Goal: Task Accomplishment & Management: Manage account settings

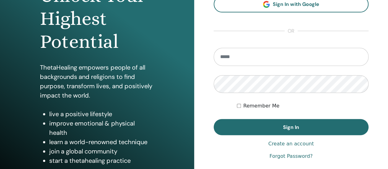
scroll to position [93, 0]
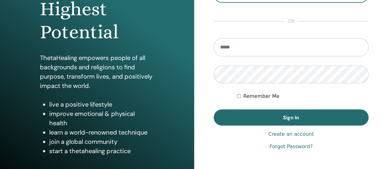
click at [303, 148] on link "Forgot Password?" at bounding box center [291, 146] width 43 height 7
click at [248, 44] on input "email" at bounding box center [291, 47] width 155 height 18
type input "**********"
click at [241, 97] on div "Remember Me" at bounding box center [303, 95] width 132 height 7
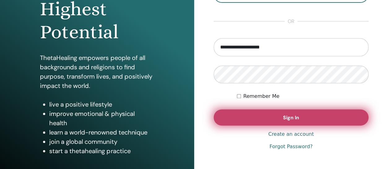
click at [255, 115] on button "Sign In" at bounding box center [291, 117] width 155 height 16
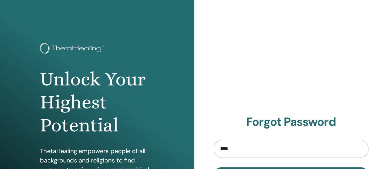
type input "**********"
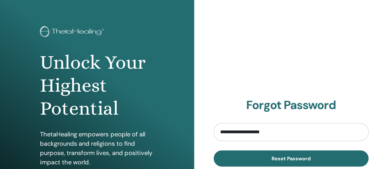
scroll to position [32, 0]
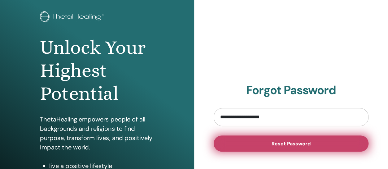
click at [308, 143] on span "Reset Password" at bounding box center [291, 143] width 39 height 7
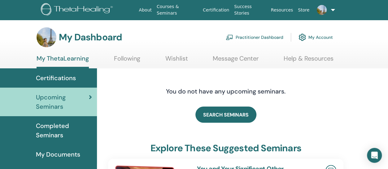
click at [326, 38] on link "My Account" at bounding box center [316, 37] width 34 height 14
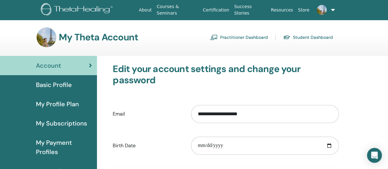
click at [63, 125] on span "My Subscriptions" at bounding box center [61, 122] width 51 height 9
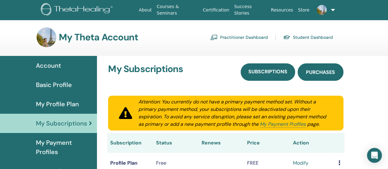
click at [326, 68] on link "Purchases" at bounding box center [321, 71] width 46 height 17
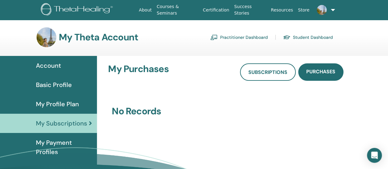
click at [59, 64] on span "Account" at bounding box center [48, 65] width 25 height 9
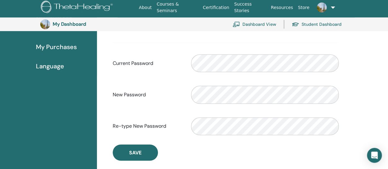
scroll to position [169, 0]
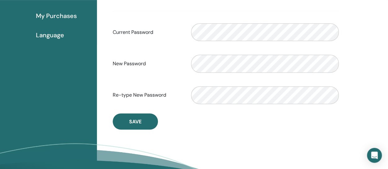
click at [60, 14] on span "My Purchases" at bounding box center [56, 15] width 41 height 9
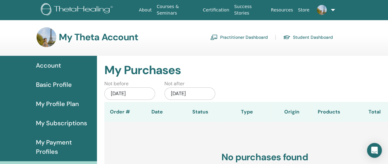
click at [326, 12] on span at bounding box center [322, 9] width 15 height 5
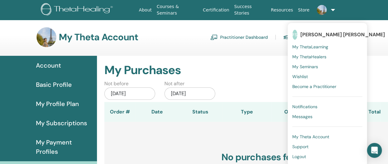
click at [302, 65] on span "My Seminars" at bounding box center [306, 67] width 26 height 6
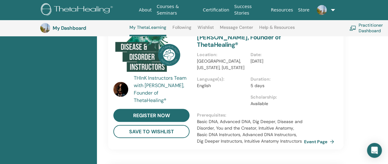
scroll to position [109, 0]
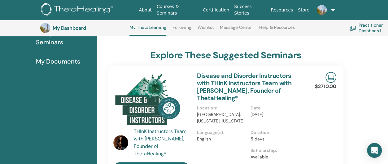
click at [330, 9] on link at bounding box center [324, 10] width 24 height 20
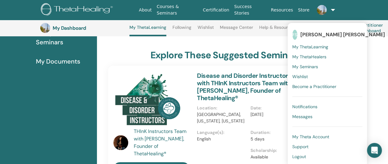
click at [320, 47] on span "My ThetaLearning" at bounding box center [311, 47] width 36 height 6
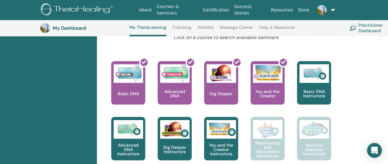
scroll to position [202, 0]
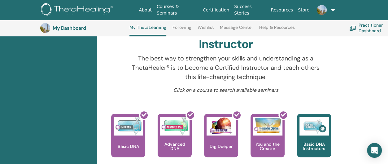
click at [325, 11] on img at bounding box center [322, 10] width 10 height 10
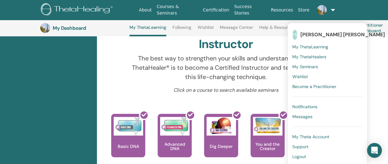
click at [312, 56] on span "My ThetaHealers" at bounding box center [310, 57] width 34 height 6
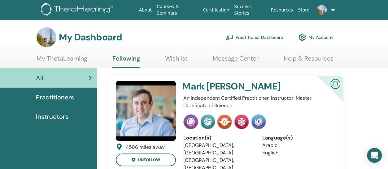
click at [331, 10] on link at bounding box center [324, 10] width 24 height 20
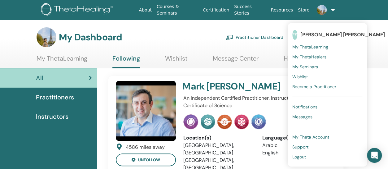
click at [302, 77] on span "Wishlist" at bounding box center [300, 77] width 15 height 6
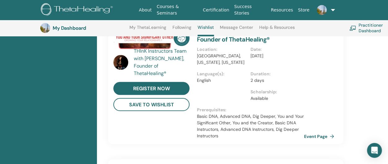
scroll to position [102, 0]
